Goal: Information Seeking & Learning: Find contact information

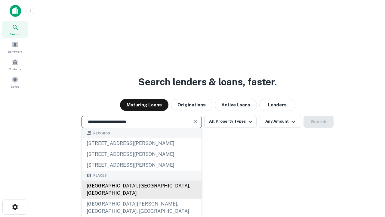
click at [141, 198] on div "Santa Monica, CA, USA" at bounding box center [142, 189] width 120 height 18
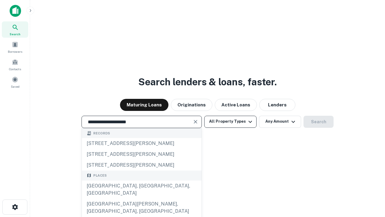
type input "**********"
click at [230, 121] on button "All Property Types" at bounding box center [230, 121] width 52 height 12
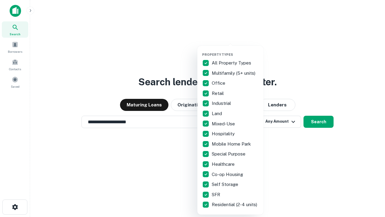
click at [235, 51] on button "button" at bounding box center [235, 51] width 66 height 0
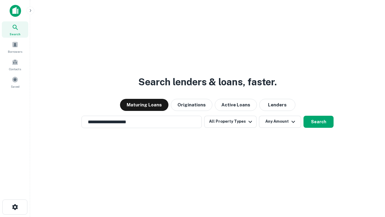
scroll to position [4, 72]
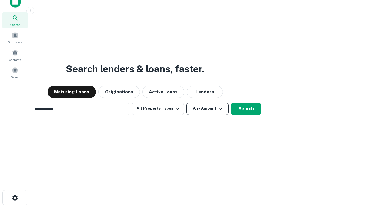
click at [186, 103] on button "Any Amount" at bounding box center [207, 109] width 42 height 12
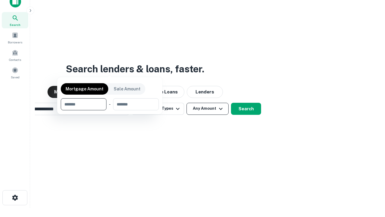
scroll to position [10, 0]
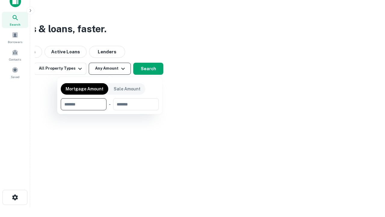
type input "*******"
click at [110, 110] on button "button" at bounding box center [110, 110] width 98 height 0
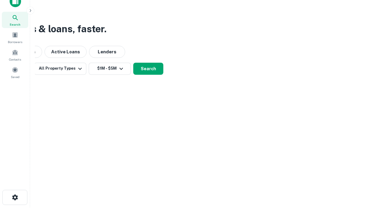
scroll to position [4, 111]
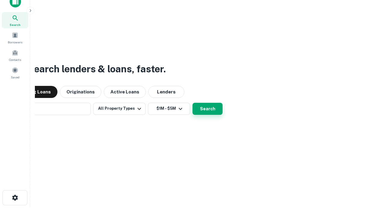
click at [192, 103] on button "Search" at bounding box center [207, 109] width 30 height 12
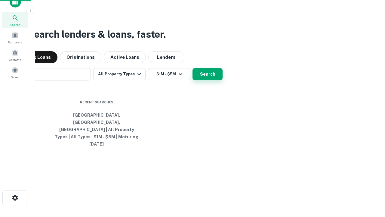
scroll to position [16, 170]
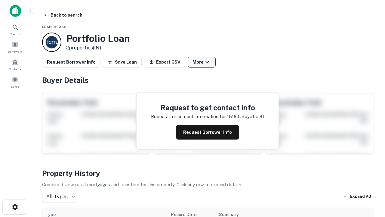
click at [202, 62] on button "More" at bounding box center [202, 62] width 28 height 11
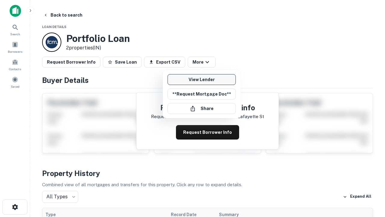
click at [202, 79] on link "View Lender" at bounding box center [202, 79] width 68 height 11
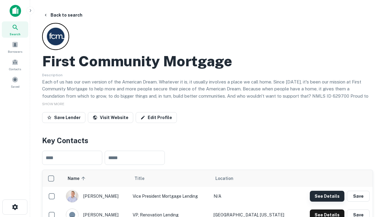
click at [327, 196] on button "See Details" at bounding box center [327, 195] width 35 height 11
click at [15, 207] on icon "button" at bounding box center [14, 206] width 7 height 7
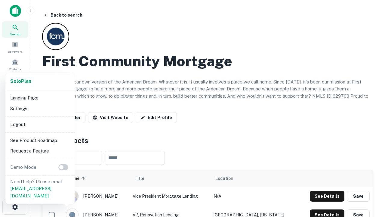
click at [40, 124] on li "Logout" at bounding box center [40, 124] width 64 height 11
